Goal: Task Accomplishment & Management: Use online tool/utility

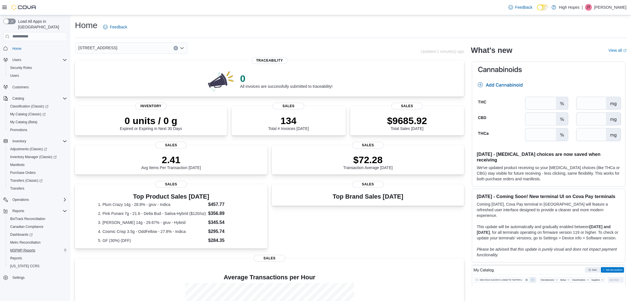
click at [30, 249] on span "MSPMP Reports" at bounding box center [22, 251] width 25 height 5
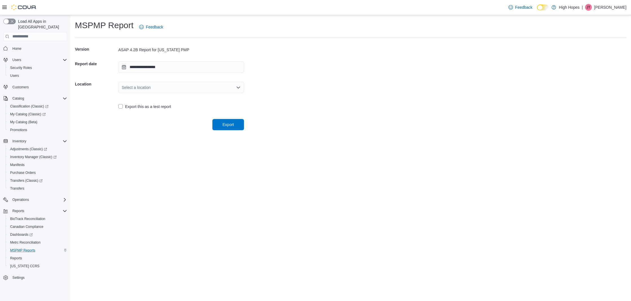
click at [239, 88] on icon "Open list of options" at bounding box center [238, 87] width 5 height 5
click at [151, 104] on span "[STREET_ADDRESS]" at bounding box center [184, 105] width 112 height 6
click at [235, 124] on span "Export" at bounding box center [228, 124] width 25 height 11
